Goal: Transaction & Acquisition: Purchase product/service

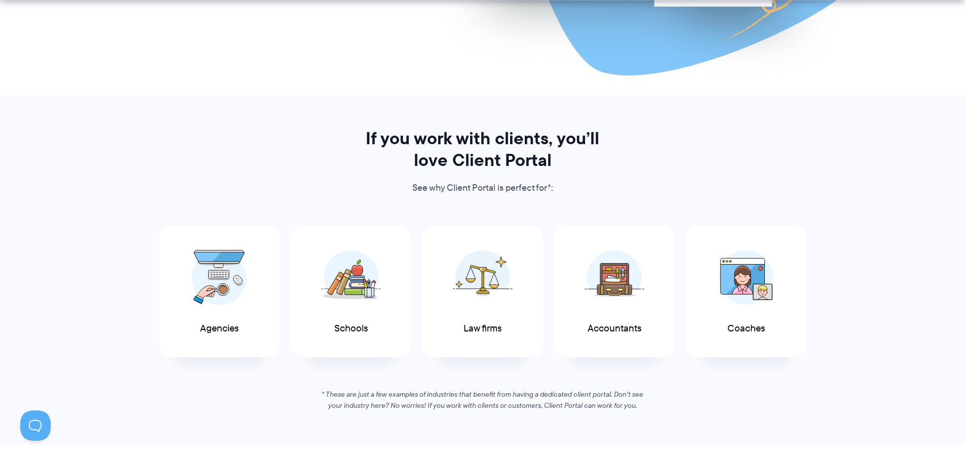
scroll to position [405, 0]
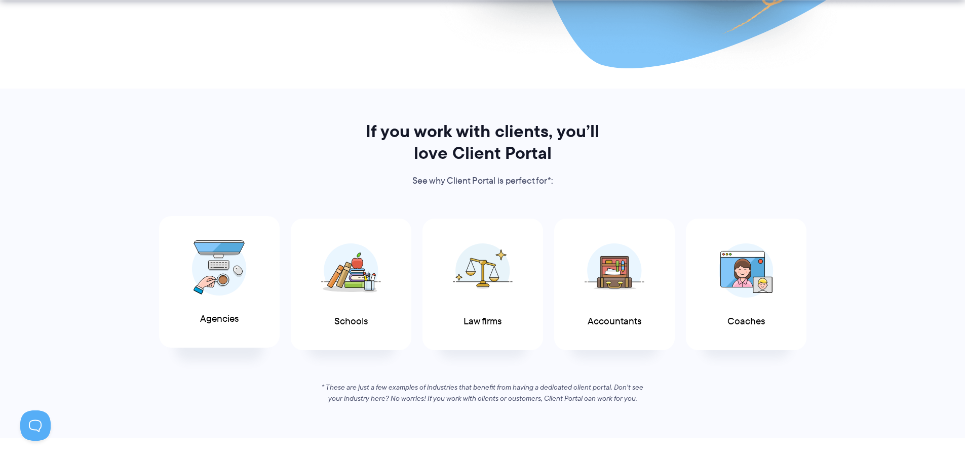
click at [223, 284] on img at bounding box center [219, 269] width 55 height 56
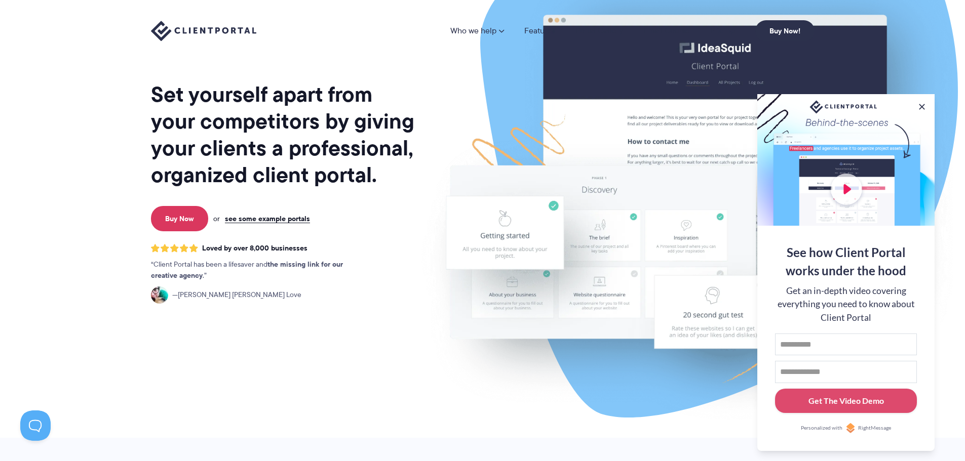
scroll to position [0, 0]
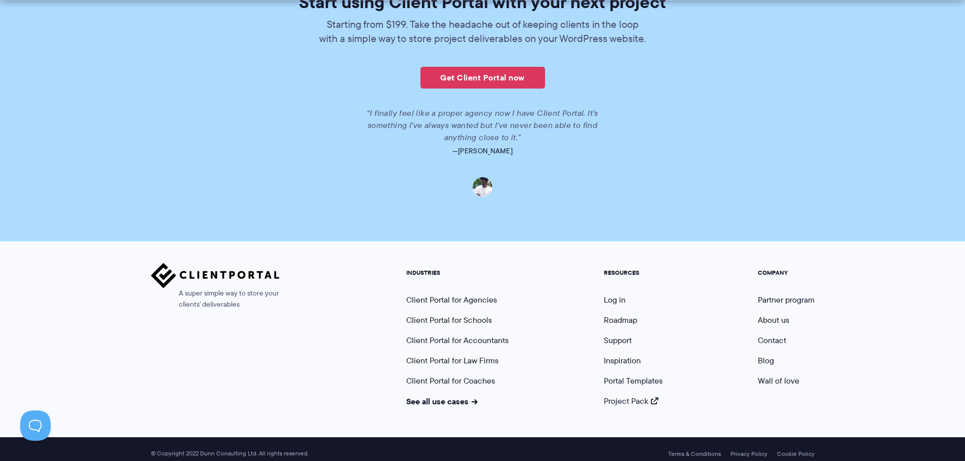
scroll to position [2339, 0]
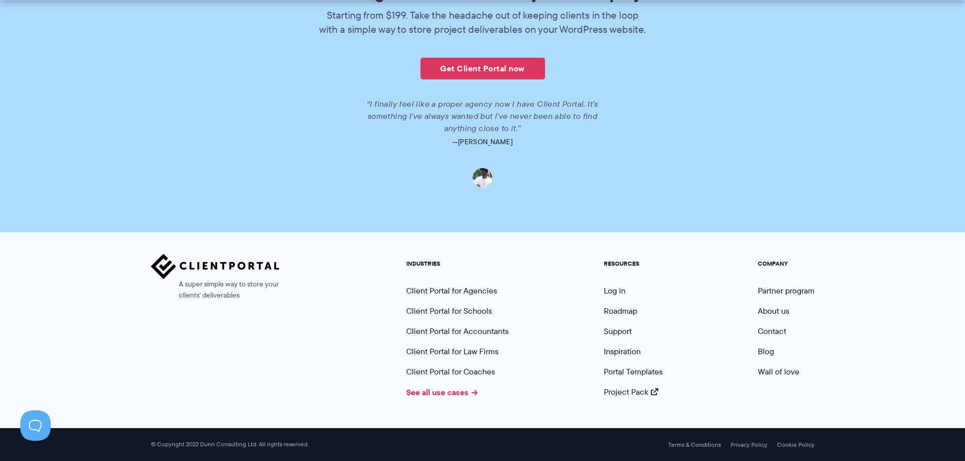
click at [414, 395] on link "See all use cases" at bounding box center [442, 392] width 72 height 12
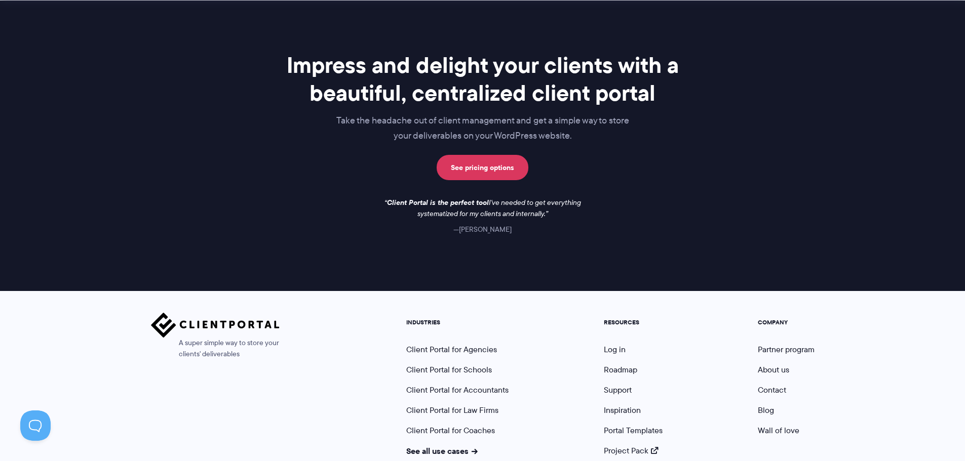
scroll to position [810, 0]
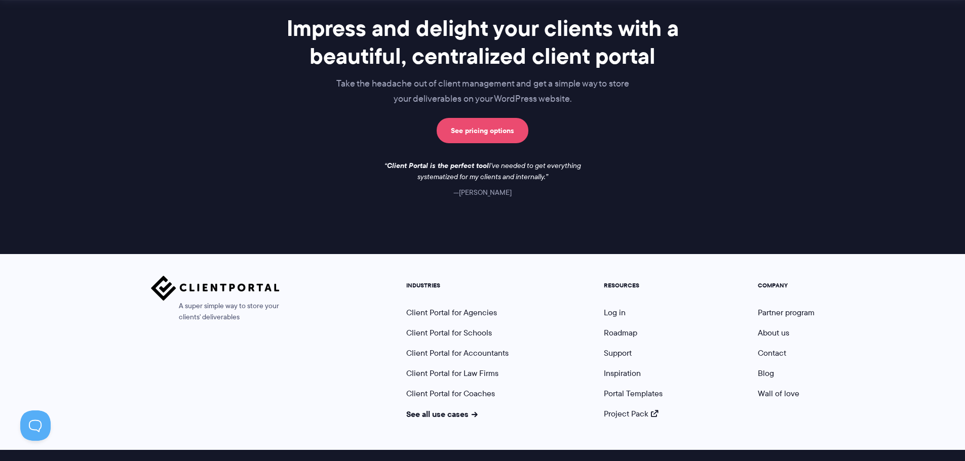
click at [483, 133] on link "See pricing options" at bounding box center [483, 130] width 92 height 25
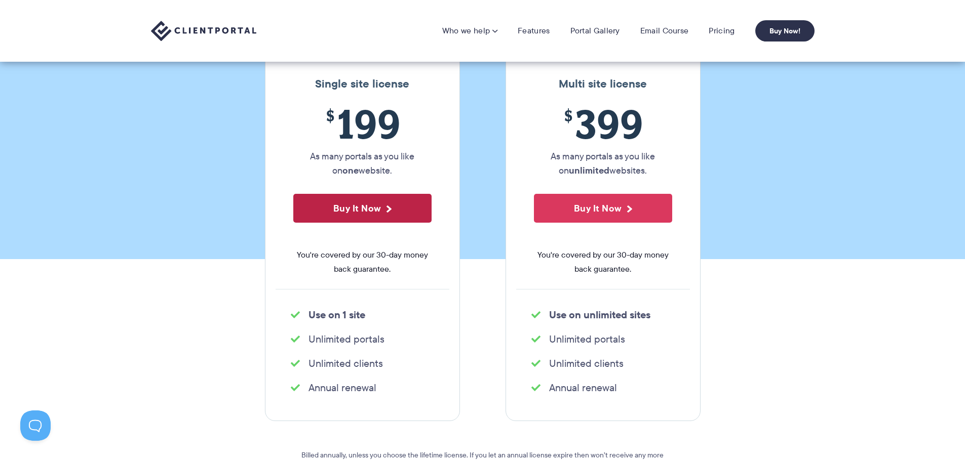
scroll to position [101, 0]
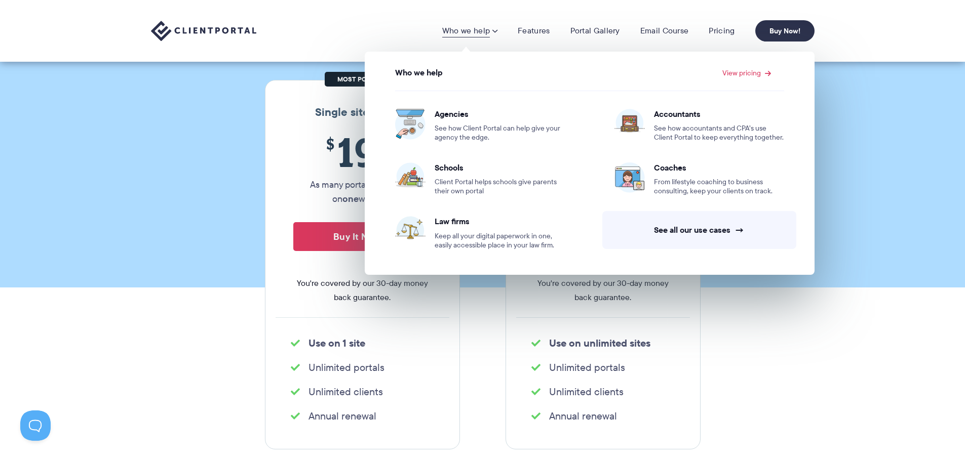
click at [475, 26] on link "Who we help" at bounding box center [469, 31] width 55 height 10
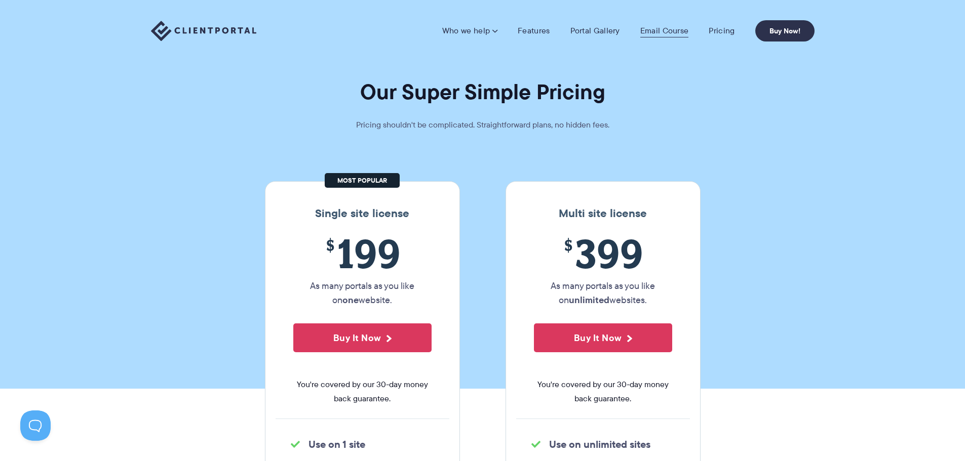
click at [678, 29] on link "Email Course" at bounding box center [664, 31] width 49 height 10
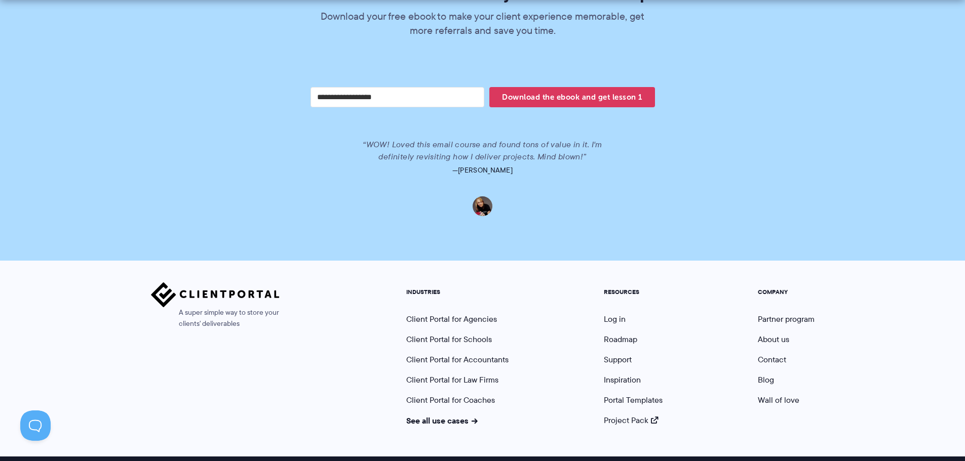
scroll to position [2110, 0]
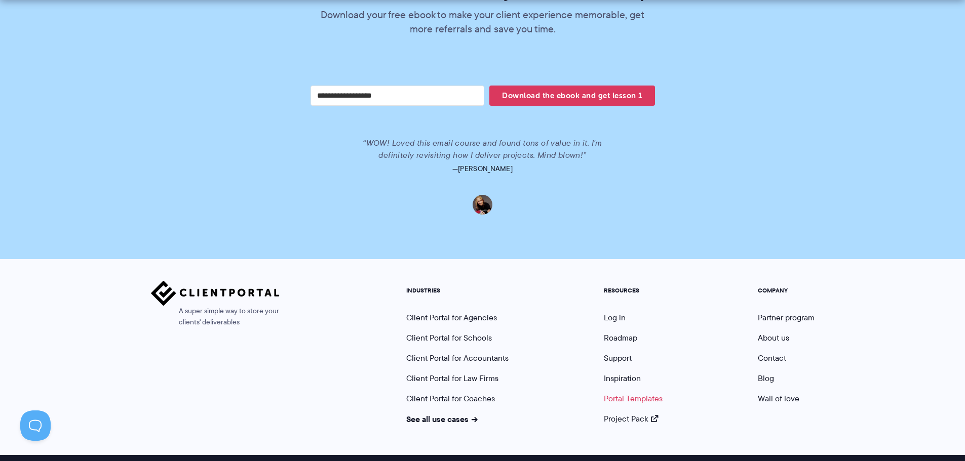
click at [615, 393] on link "Portal Templates" at bounding box center [633, 399] width 59 height 12
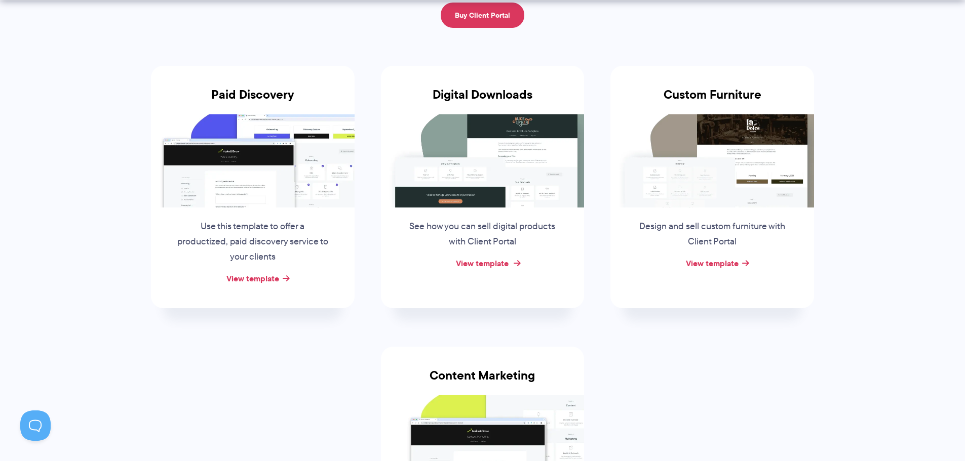
click at [477, 262] on link "View template" at bounding box center [482, 263] width 53 height 12
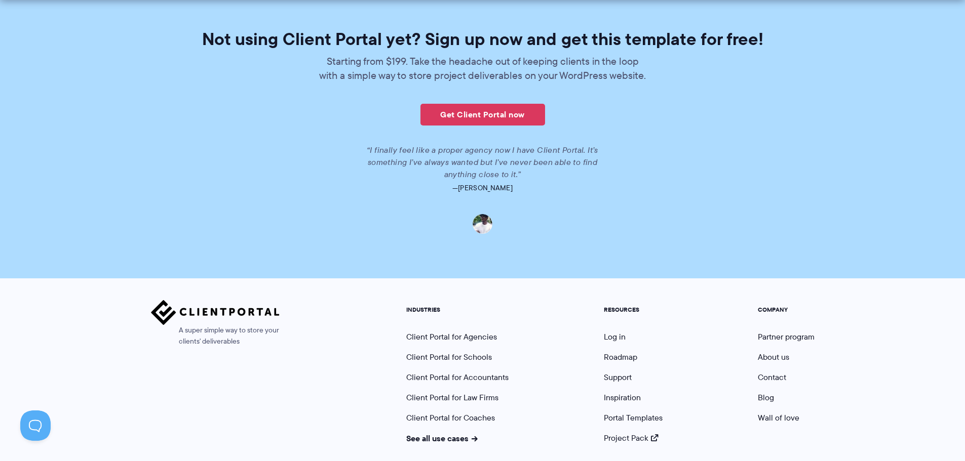
scroll to position [1467, 0]
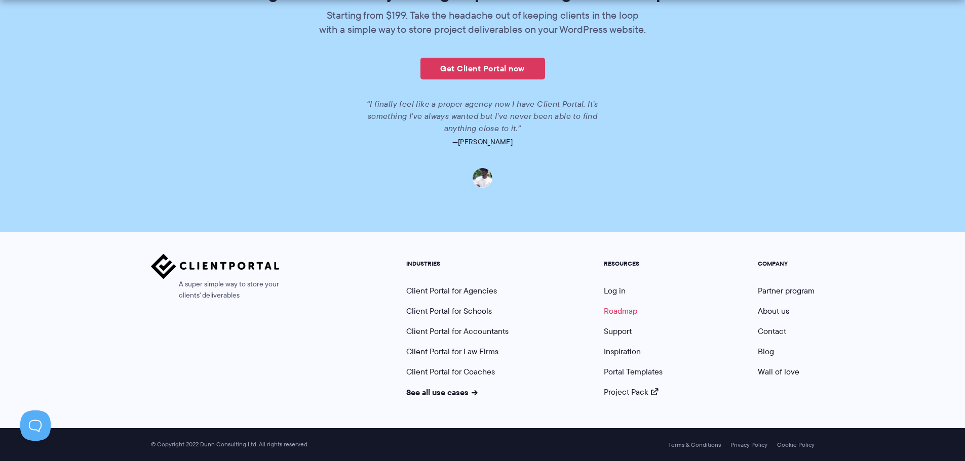
click at [615, 309] on link "Roadmap" at bounding box center [620, 311] width 33 height 12
click at [621, 349] on link "Inspiration" at bounding box center [622, 352] width 37 height 12
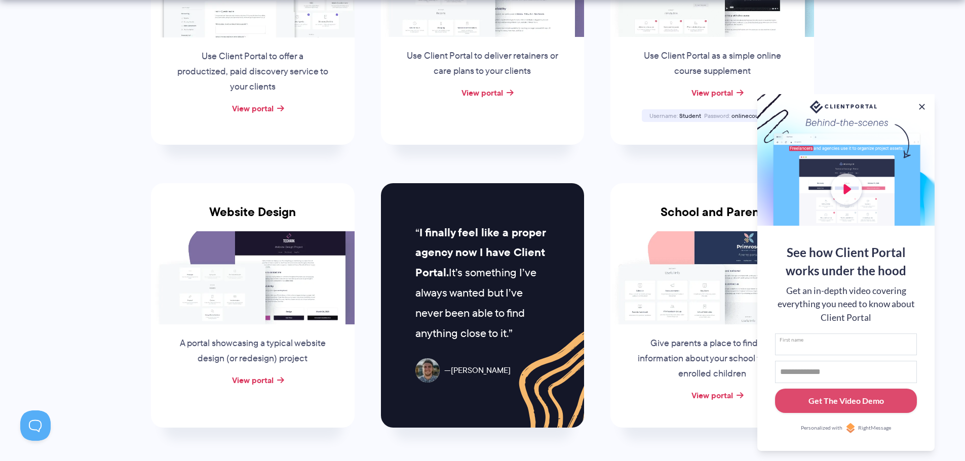
scroll to position [355, 0]
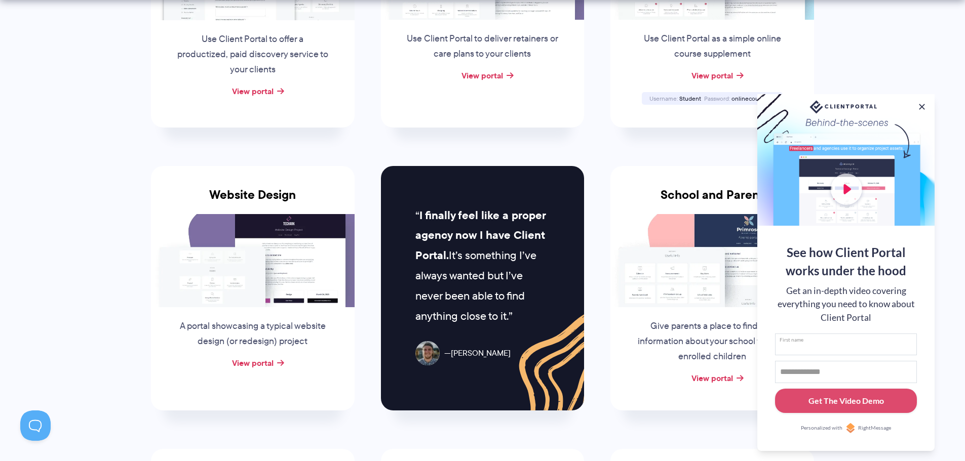
click at [796, 346] on input "First name" at bounding box center [846, 345] width 142 height 22
type input "********"
type input "**********"
click at [822, 399] on div "Get The Video Demo" at bounding box center [845, 401] width 75 height 12
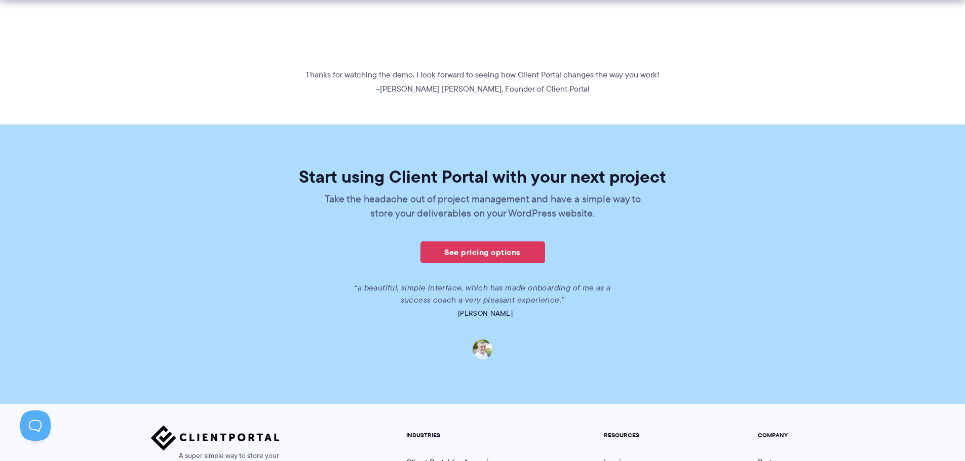
scroll to position [557, 0]
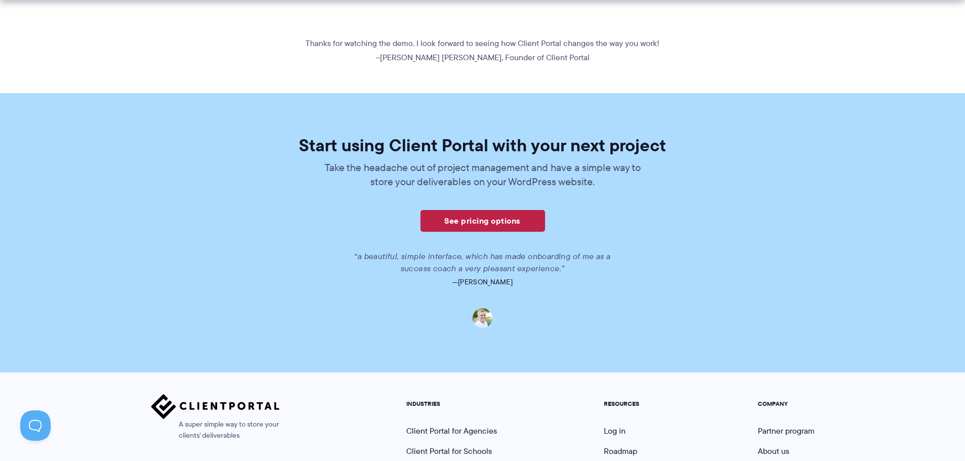
click at [479, 221] on link "See pricing options" at bounding box center [482, 221] width 125 height 22
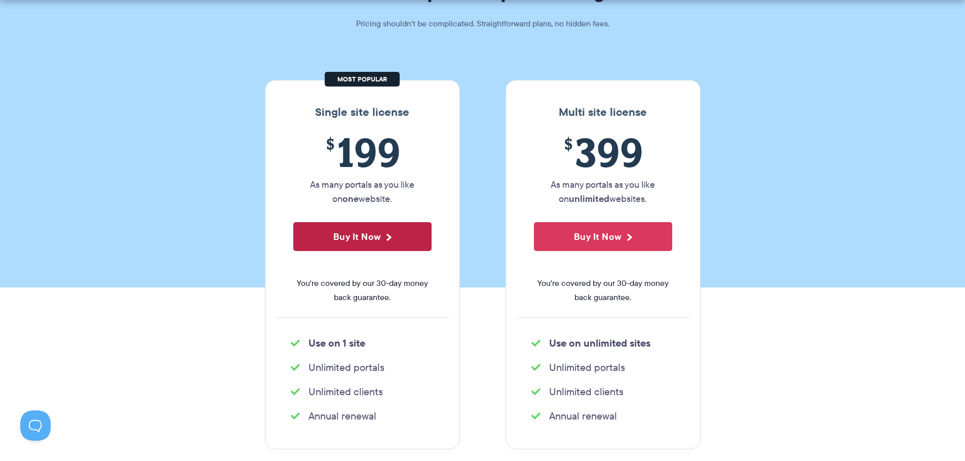
click at [399, 238] on button "Buy It Now" at bounding box center [362, 236] width 138 height 29
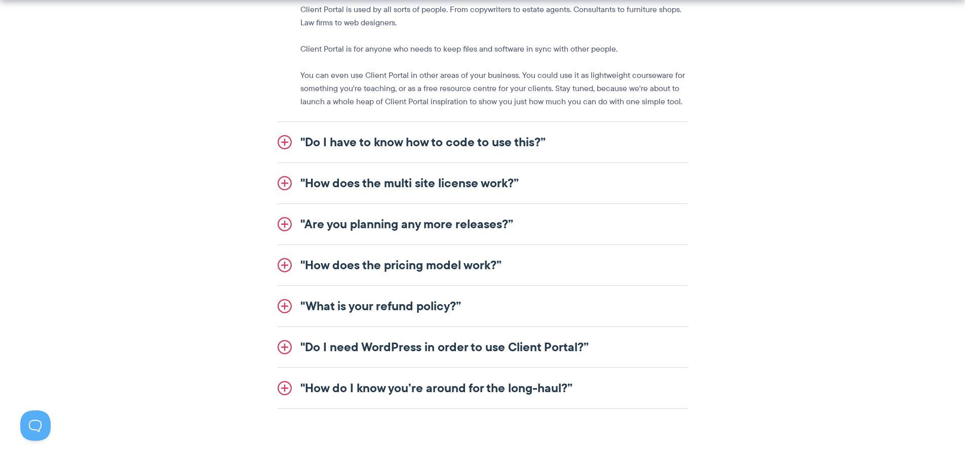
scroll to position [1266, 0]
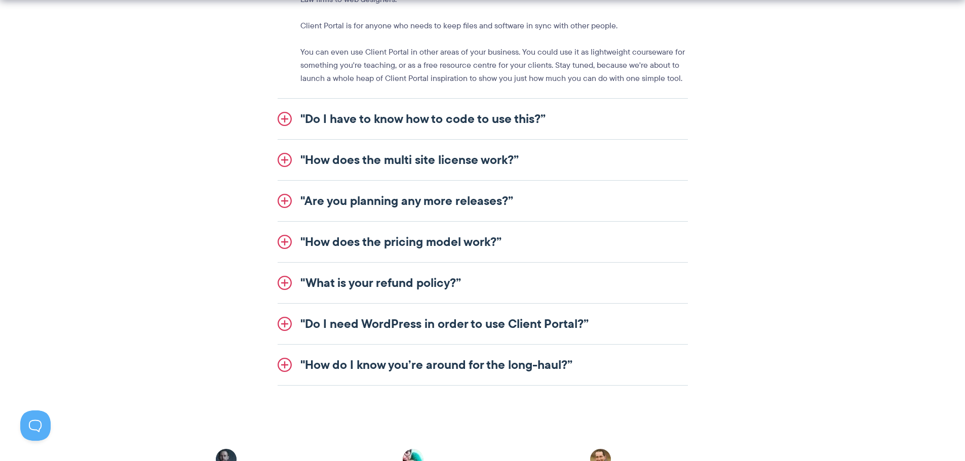
click at [285, 201] on link ""Are you planning any more releases?”" at bounding box center [483, 201] width 410 height 41
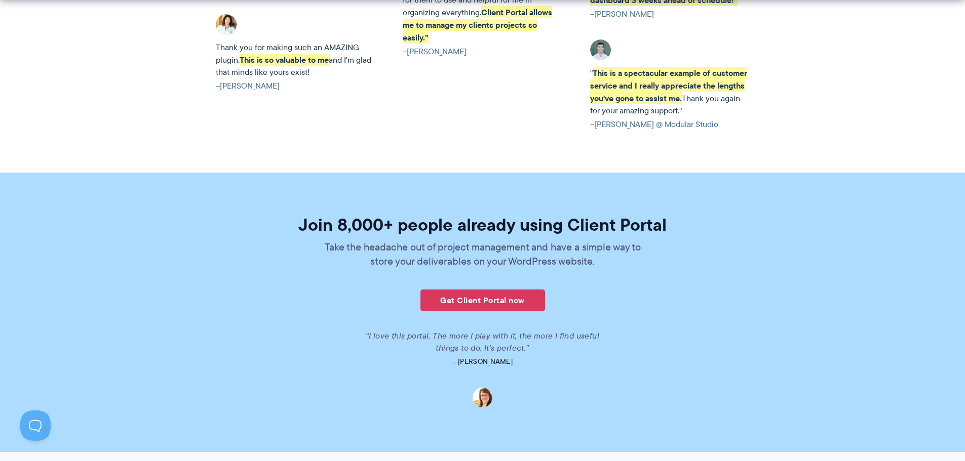
scroll to position [2279, 0]
